Goal: Task Accomplishment & Management: Use online tool/utility

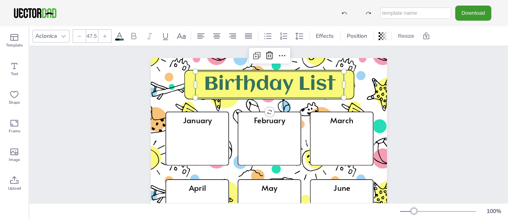
click at [338, 85] on p "Birthday List" at bounding box center [269, 85] width 149 height 26
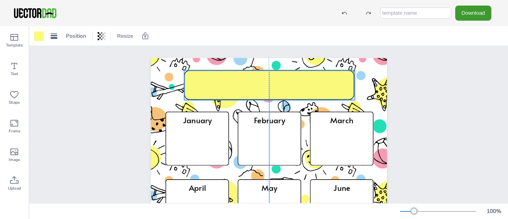
click at [275, 74] on icon at bounding box center [269, 84] width 171 height 29
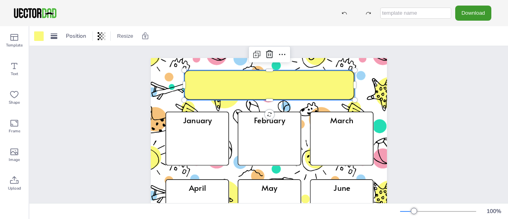
click at [277, 85] on icon at bounding box center [269, 84] width 171 height 29
click at [254, 54] on icon at bounding box center [257, 54] width 10 height 10
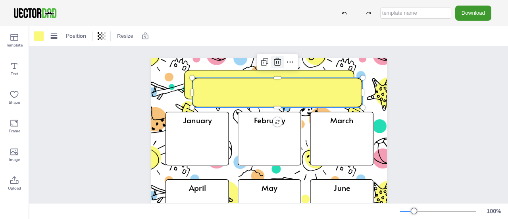
click at [274, 63] on icon at bounding box center [278, 62] width 10 height 10
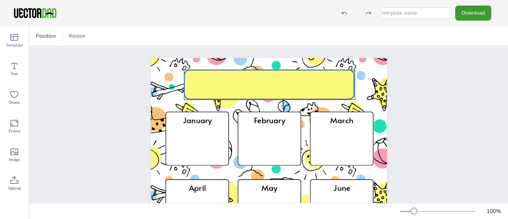
click at [267, 91] on icon at bounding box center [269, 84] width 171 height 29
click at [261, 83] on icon at bounding box center [269, 84] width 171 height 29
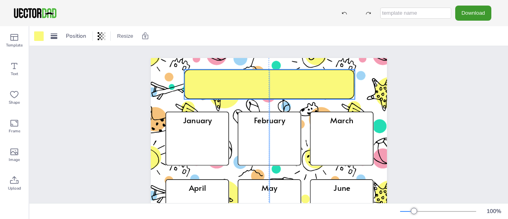
click at [261, 83] on icon at bounding box center [269, 84] width 171 height 29
click at [270, 83] on icon at bounding box center [269, 84] width 171 height 29
click at [281, 52] on icon at bounding box center [283, 54] width 10 height 10
click at [233, 81] on icon at bounding box center [269, 84] width 171 height 29
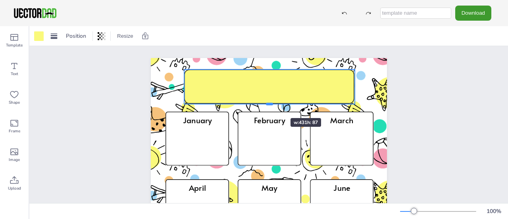
drag, startPoint x: 268, startPoint y: 99, endPoint x: 267, endPoint y: 104, distance: 4.8
click at [267, 104] on div at bounding box center [269, 103] width 7 height 2
click at [248, 83] on icon at bounding box center [269, 87] width 171 height 34
click at [265, 82] on icon at bounding box center [271, 86] width 171 height 34
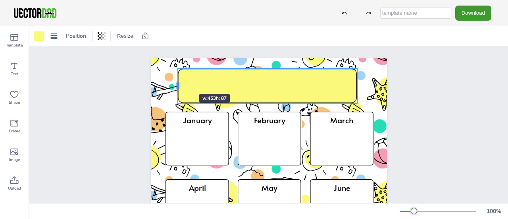
drag, startPoint x: 184, startPoint y: 79, endPoint x: 176, endPoint y: 79, distance: 8.8
click at [176, 79] on div at bounding box center [178, 86] width 6 height 35
click at [265, 86] on icon at bounding box center [268, 86] width 180 height 34
click at [260, 83] on icon at bounding box center [268, 86] width 180 height 34
click at [252, 85] on icon at bounding box center [268, 86] width 180 height 34
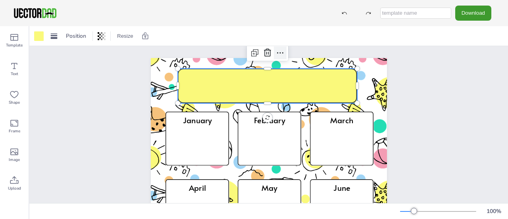
click at [276, 54] on icon at bounding box center [281, 53] width 10 height 10
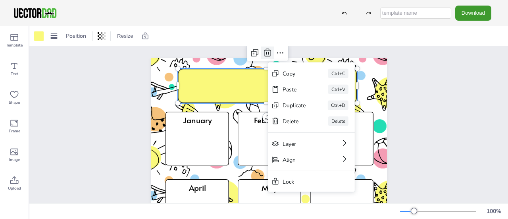
click at [264, 56] on icon at bounding box center [267, 52] width 7 height 8
